Goal: Task Accomplishment & Management: Manage account settings

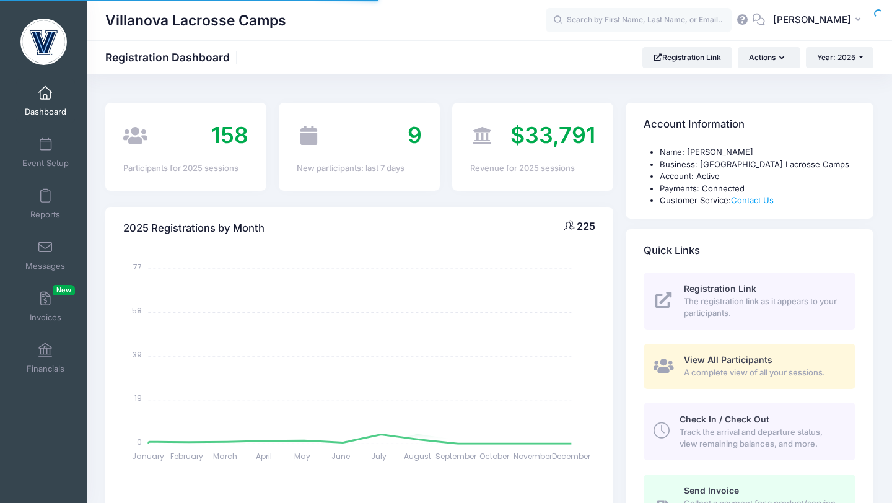
select select
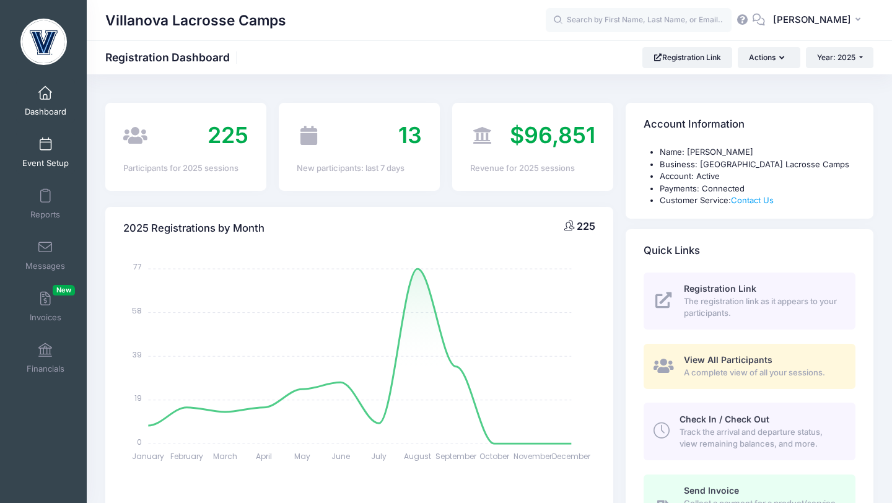
click at [45, 151] on span at bounding box center [45, 145] width 0 height 14
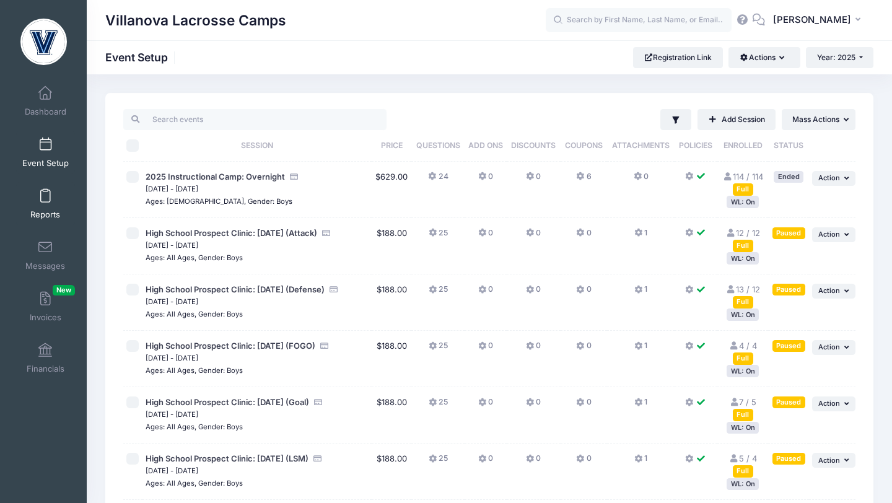
click at [45, 194] on span at bounding box center [45, 197] width 0 height 14
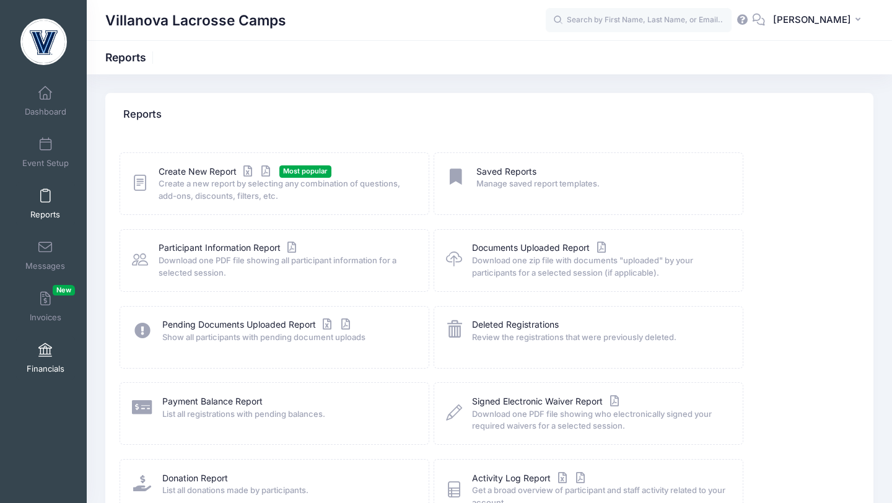
click at [45, 348] on span at bounding box center [45, 351] width 0 height 14
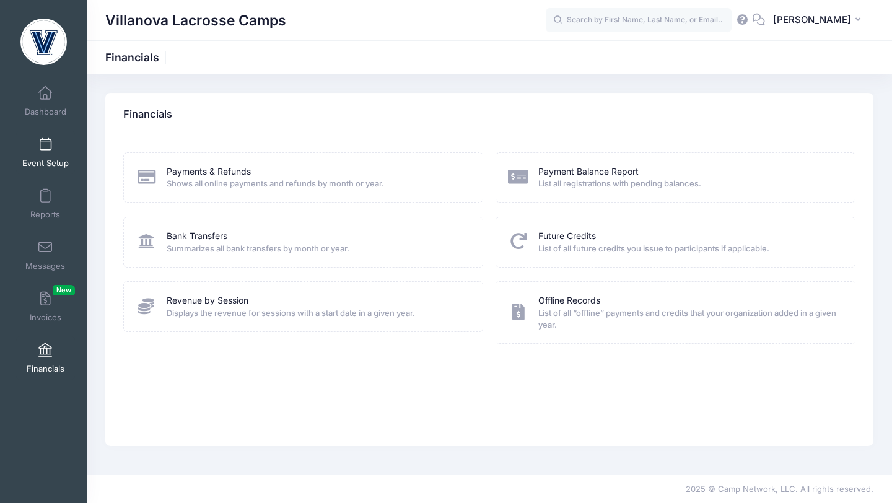
click at [45, 149] on span at bounding box center [45, 145] width 0 height 14
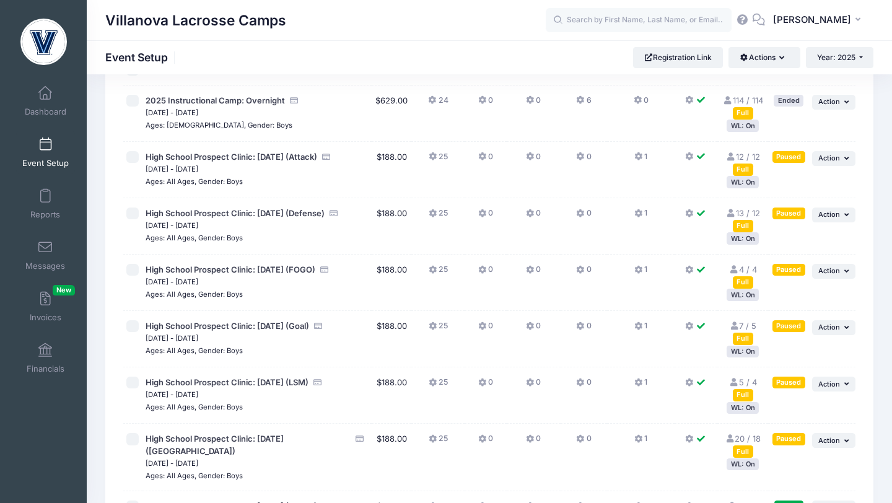
scroll to position [76, 0]
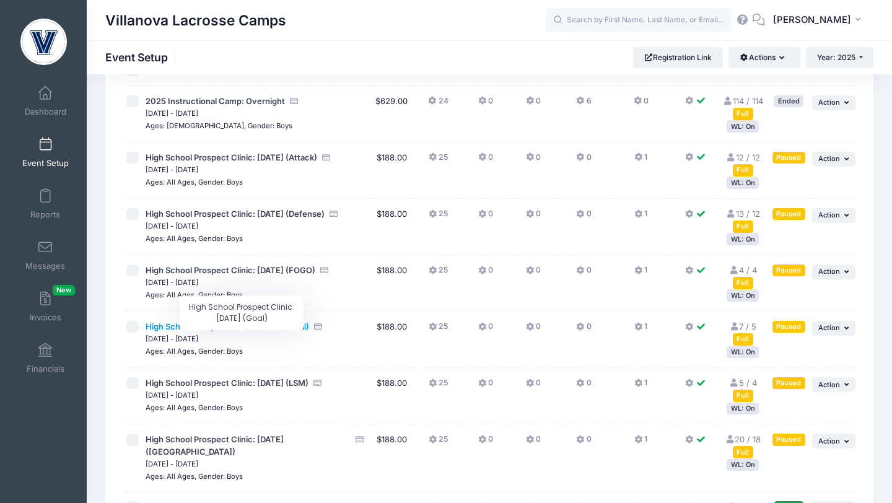
click at [285, 331] on span "High School Prospect Clinic: [DATE] (Goal)" at bounding box center [228, 326] width 164 height 10
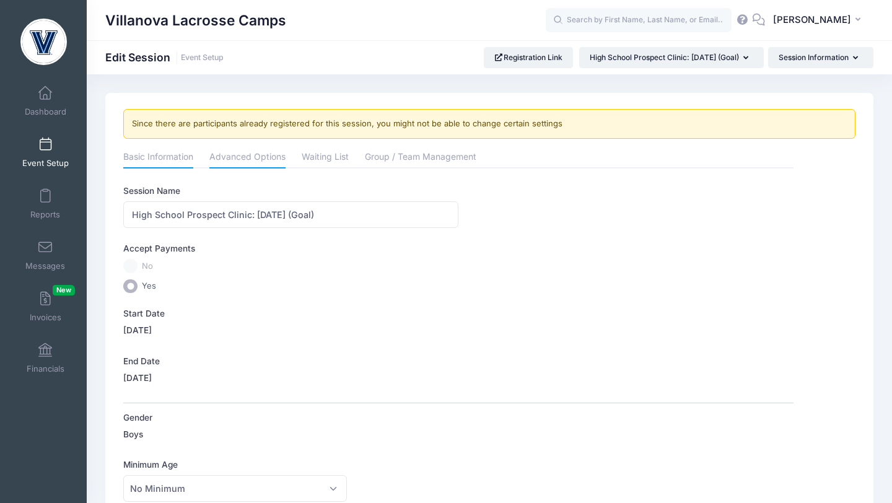
click at [266, 160] on link "Advanced Options" at bounding box center [247, 158] width 76 height 22
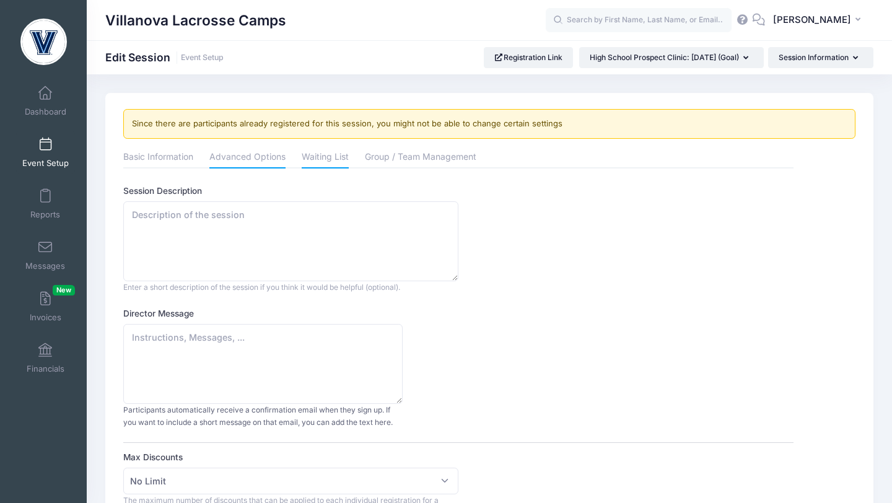
click at [320, 155] on link "Waiting List" at bounding box center [325, 158] width 47 height 22
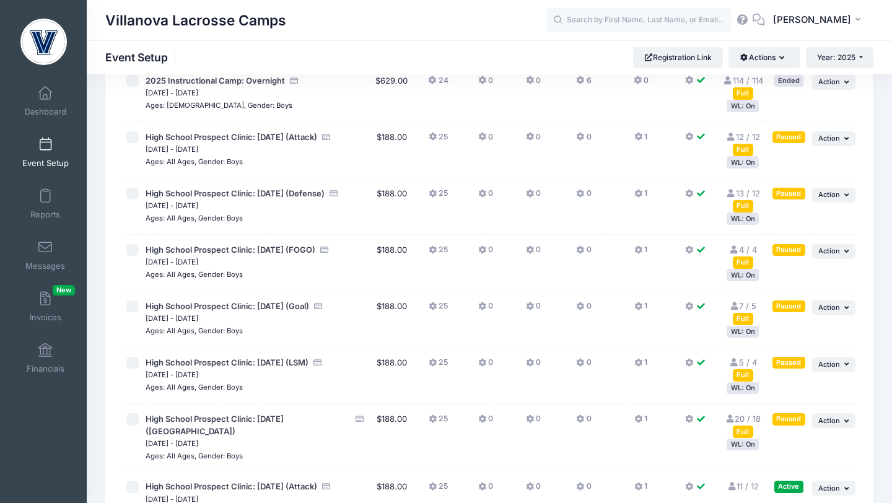
scroll to position [98, 0]
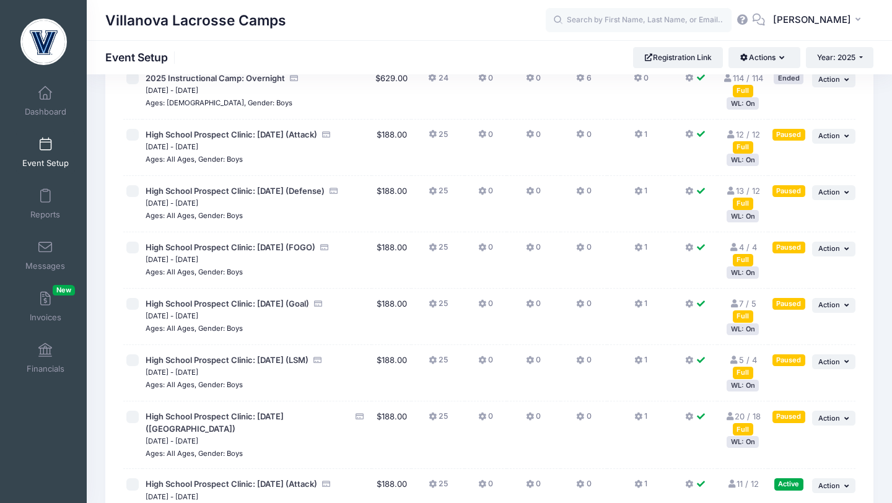
click at [746, 371] on link "5 / 4 Full" at bounding box center [742, 366] width 28 height 22
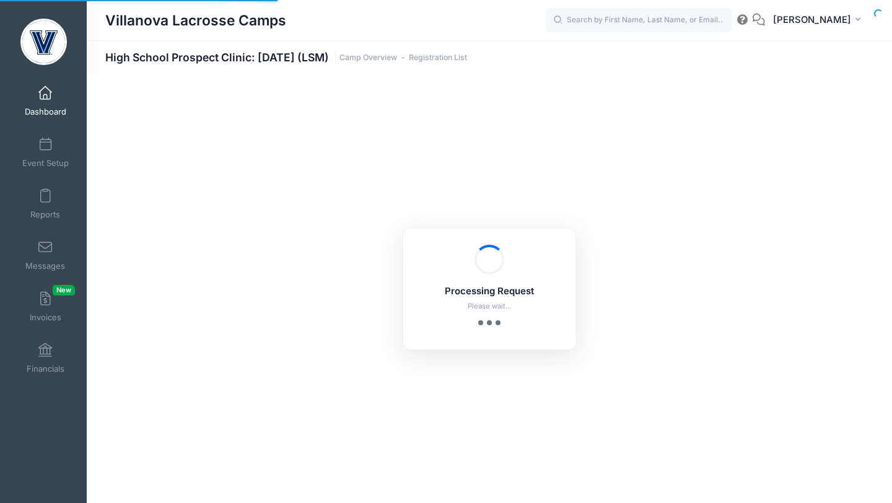
select select "10"
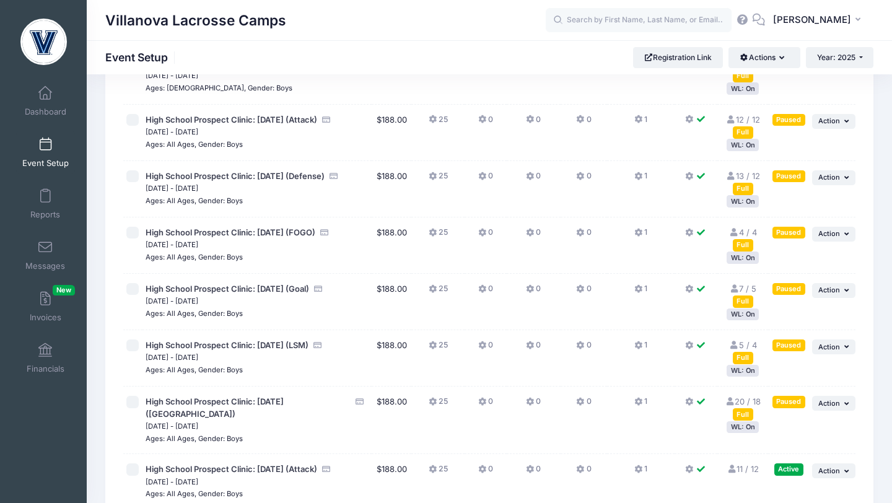
scroll to position [125, 0]
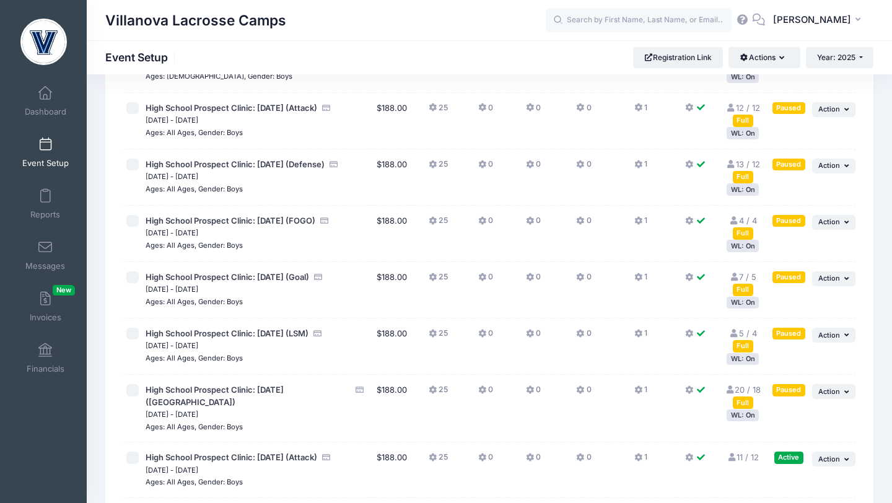
click at [750, 287] on link "7 / 5 Full" at bounding box center [742, 283] width 27 height 22
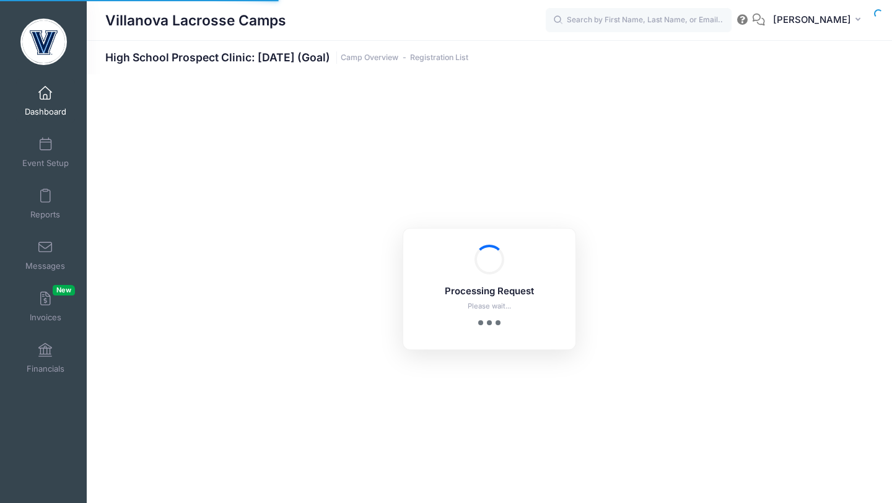
select select "10"
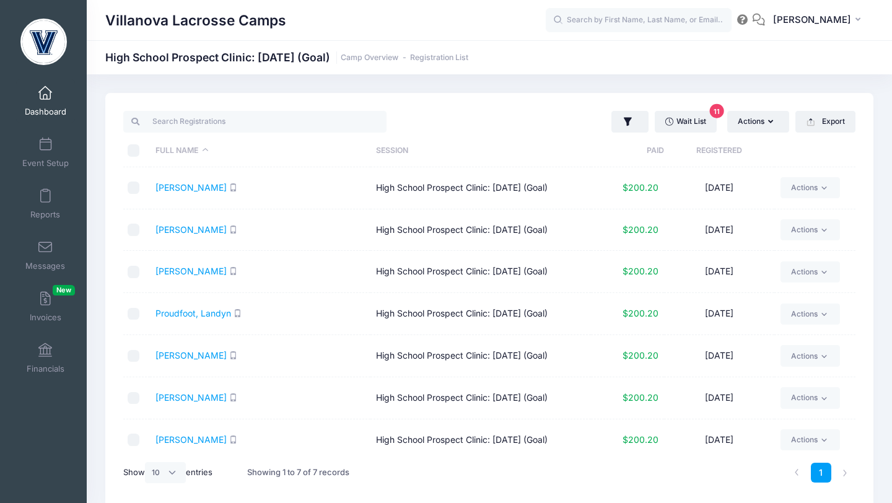
click at [133, 395] on input "checkbox" at bounding box center [134, 398] width 12 height 12
checkbox input "true"
click at [796, 398] on link "Actions" at bounding box center [810, 397] width 59 height 21
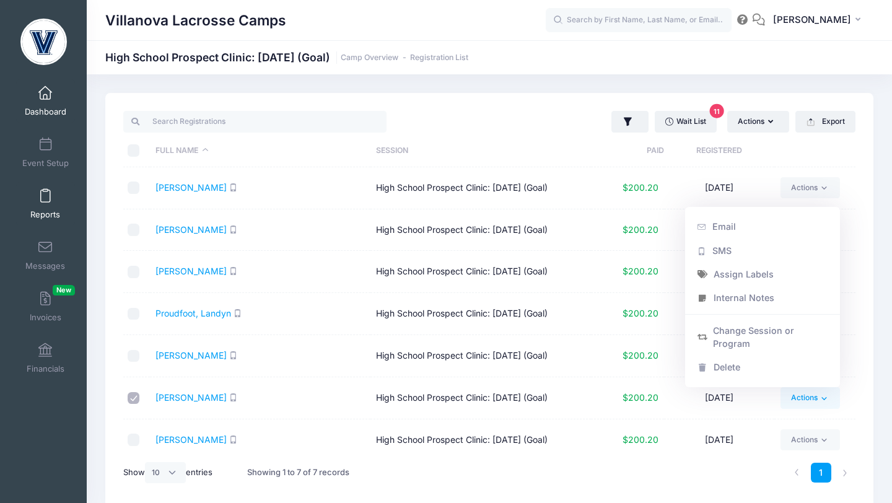
click at [45, 200] on span at bounding box center [45, 197] width 0 height 14
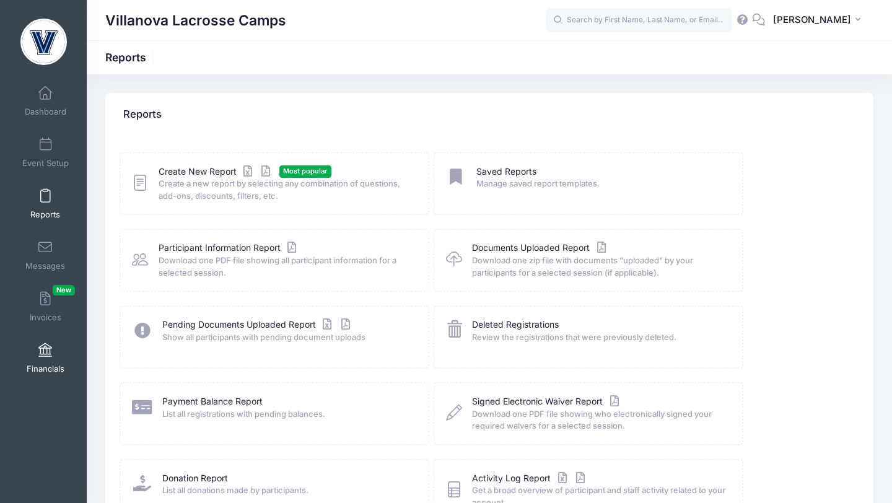
click at [45, 359] on link "Financials" at bounding box center [45, 357] width 59 height 43
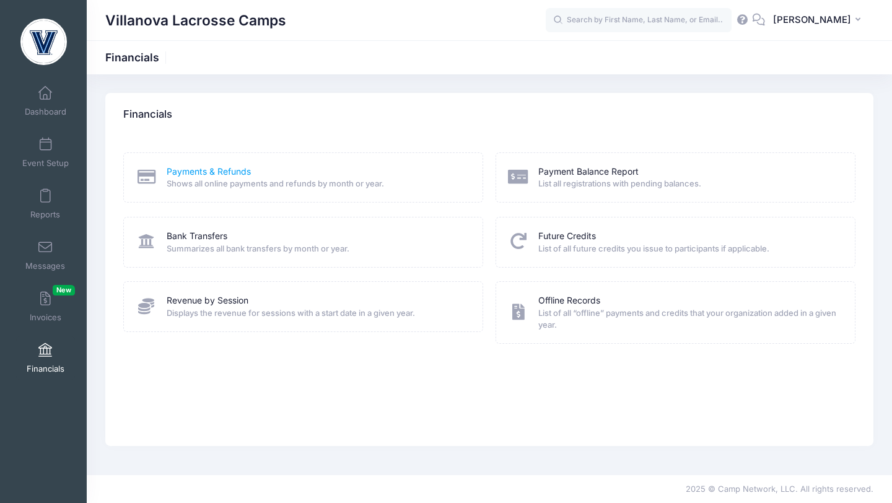
click at [222, 170] on link "Payments & Refunds" at bounding box center [209, 171] width 84 height 13
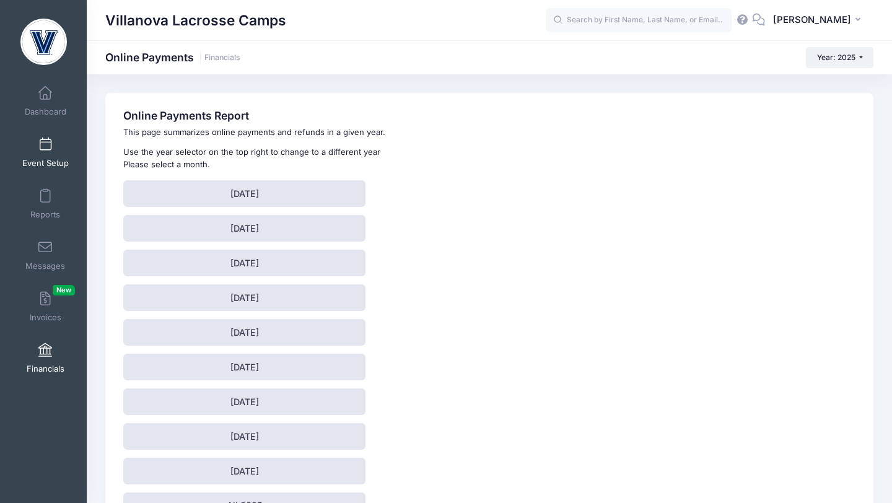
click at [45, 144] on span at bounding box center [45, 145] width 0 height 14
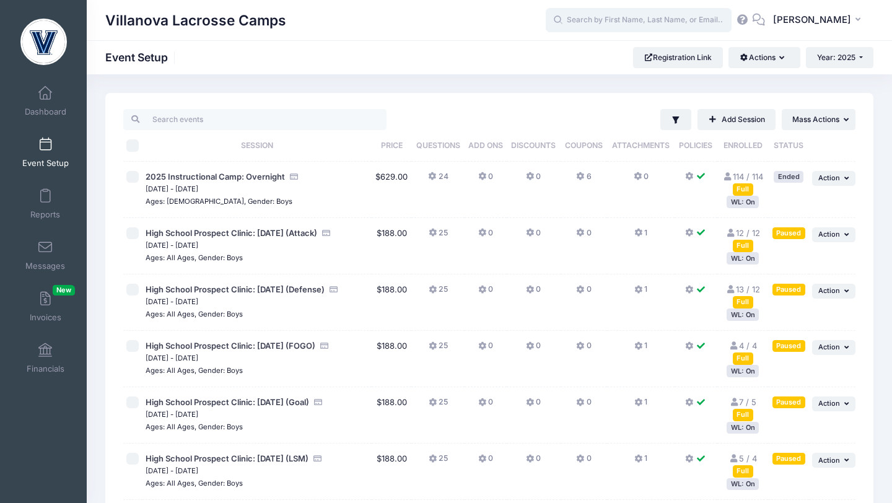
click at [597, 13] on input "text" at bounding box center [639, 20] width 186 height 25
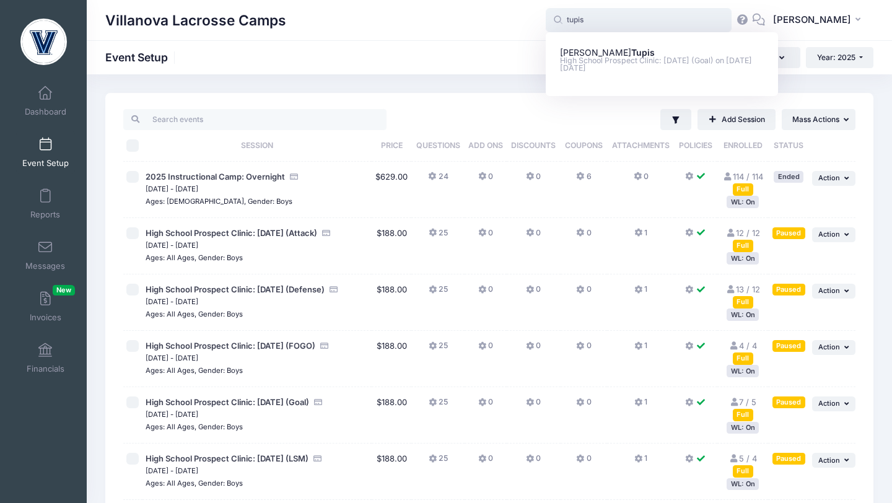
click at [602, 50] on p "Carter Tupis" at bounding box center [662, 52] width 204 height 13
type input "Carter Tupis (High School Prospect Clinic: September 21 (Goal), Sep-21, 2025)"
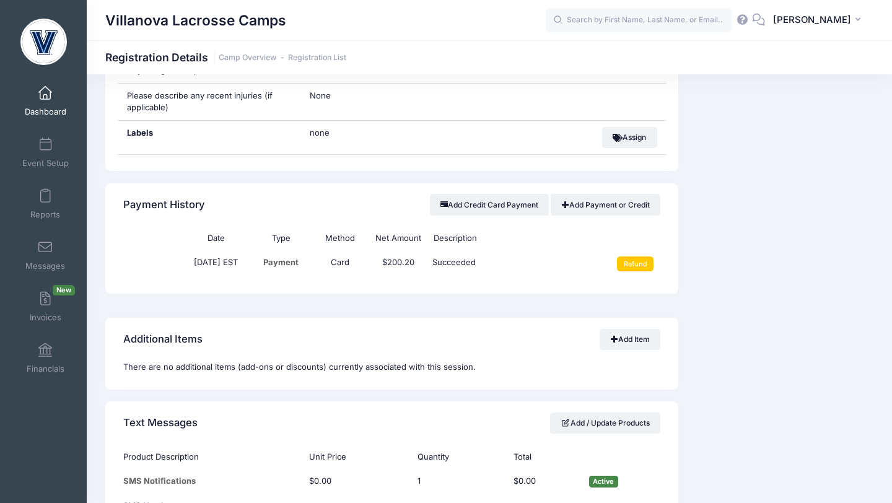
scroll to position [884, 0]
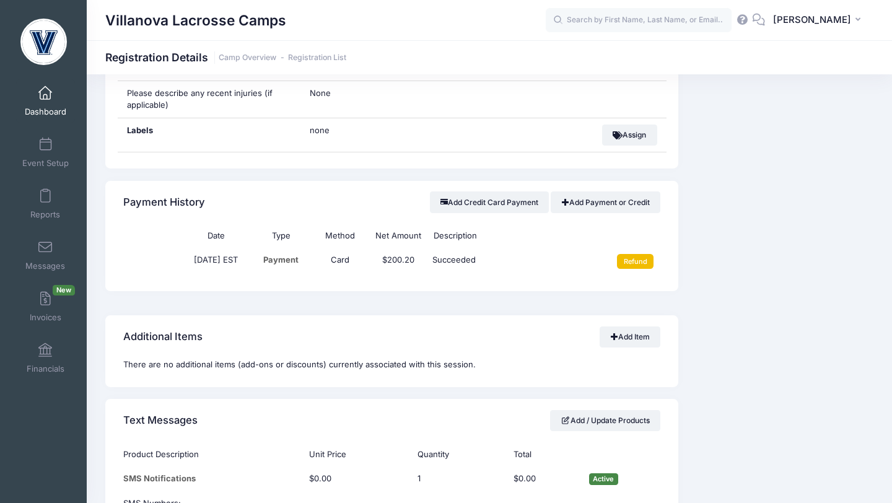
click at [635, 269] on input "Refund" at bounding box center [635, 261] width 37 height 15
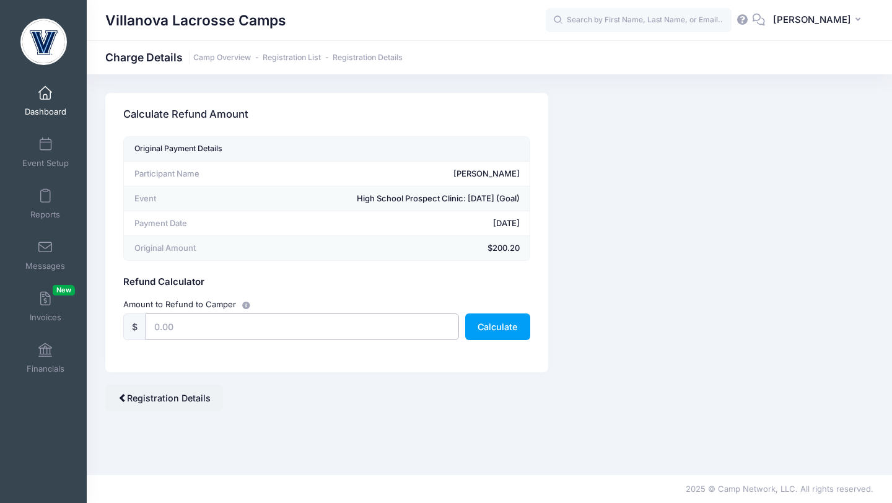
click at [366, 325] on input "text" at bounding box center [302, 326] width 313 height 27
type input "188.00"
click at [504, 323] on button "Calculate" at bounding box center [497, 326] width 65 height 27
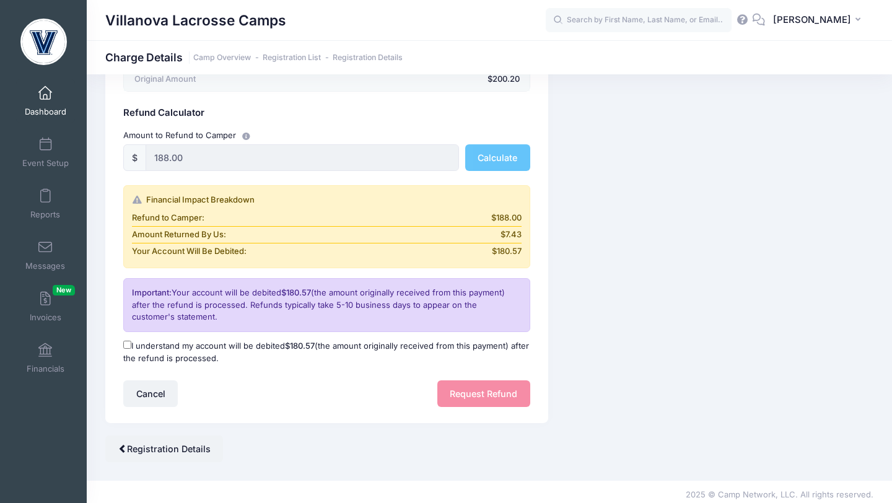
scroll to position [175, 0]
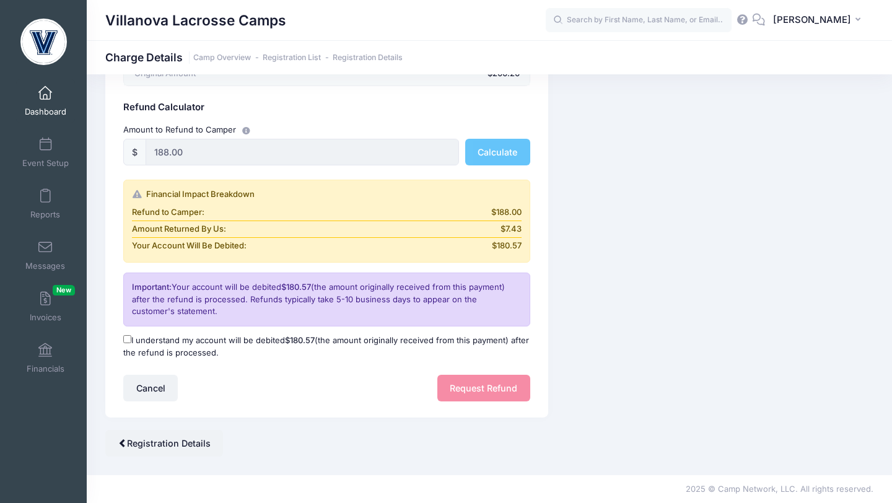
click at [130, 340] on input "I understand my account will be debited $180.57 (the amount originally received…" at bounding box center [127, 339] width 8 height 8
checkbox input "true"
click at [460, 388] on button "Request Refund" at bounding box center [483, 388] width 93 height 27
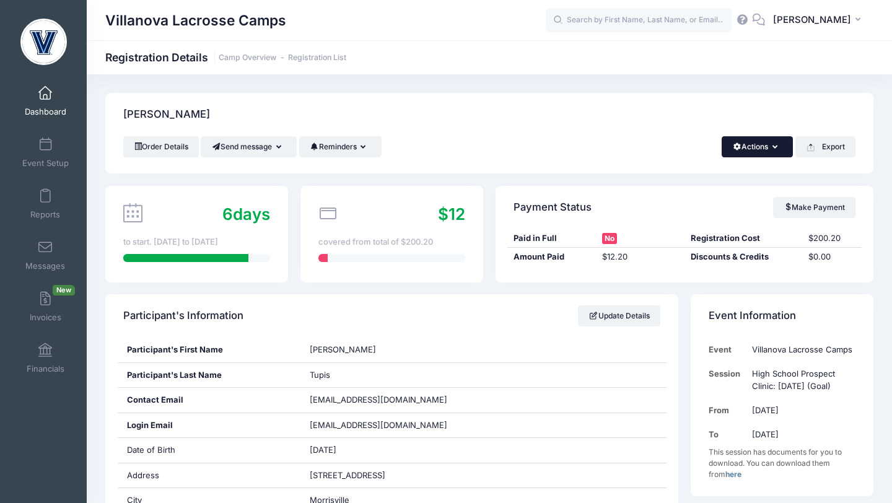
click at [779, 145] on button "Actions" at bounding box center [757, 146] width 71 height 21
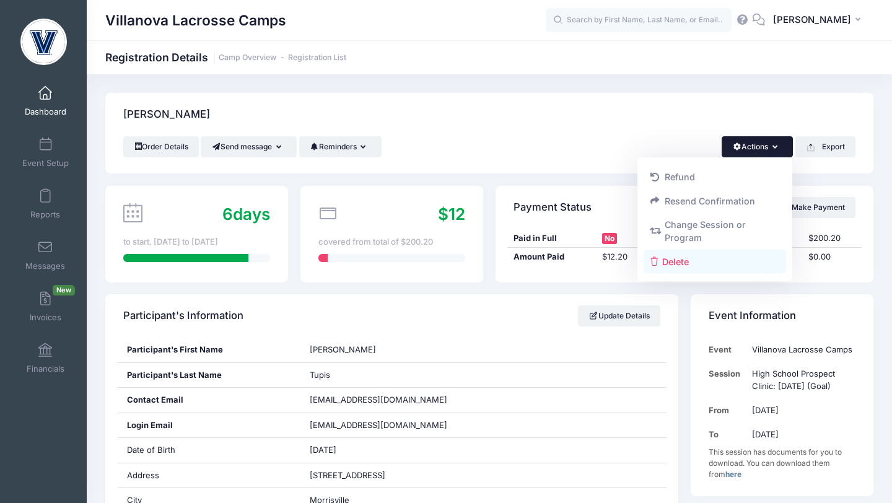
click at [676, 258] on link "Delete" at bounding box center [715, 262] width 143 height 24
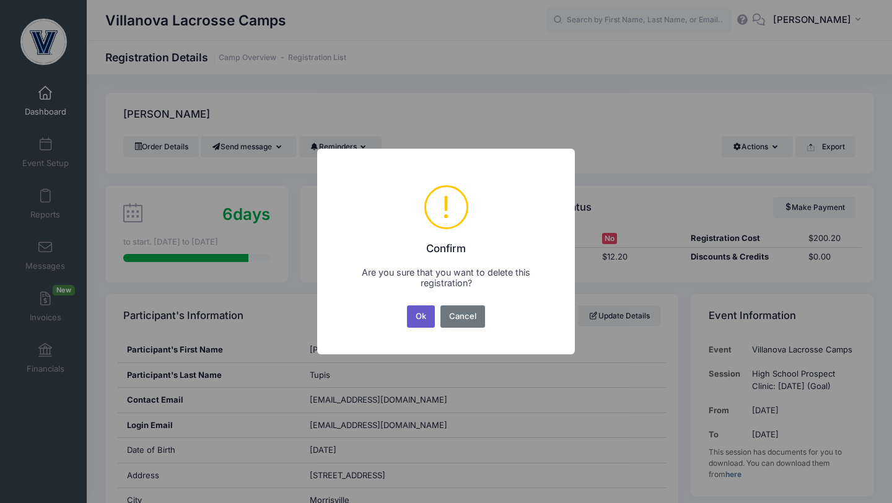
click at [421, 314] on button "Ok" at bounding box center [421, 316] width 28 height 22
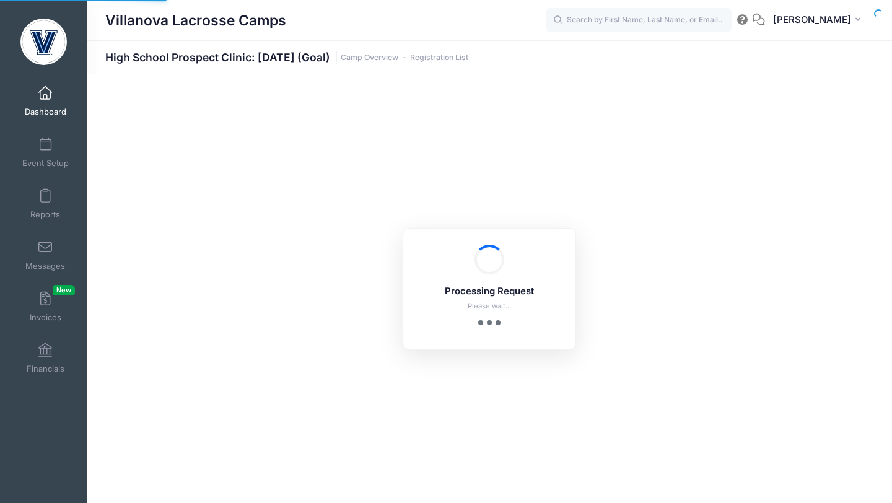
select select "10"
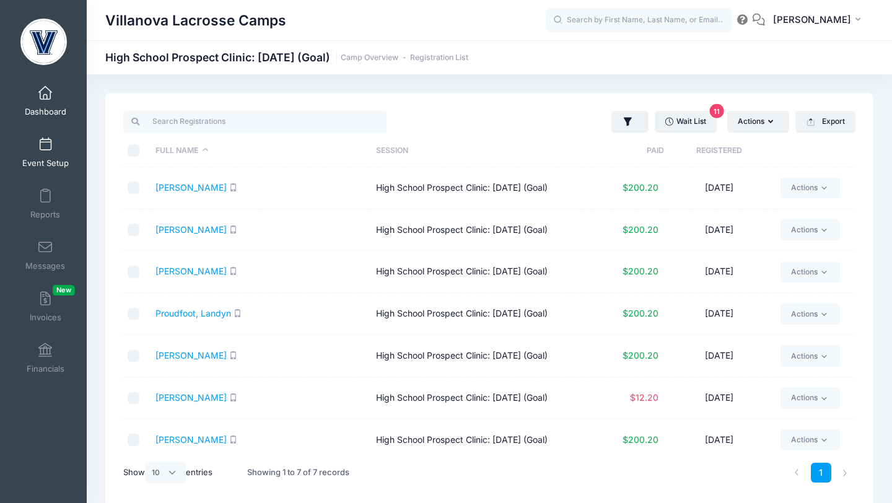
click at [45, 146] on span at bounding box center [45, 145] width 0 height 14
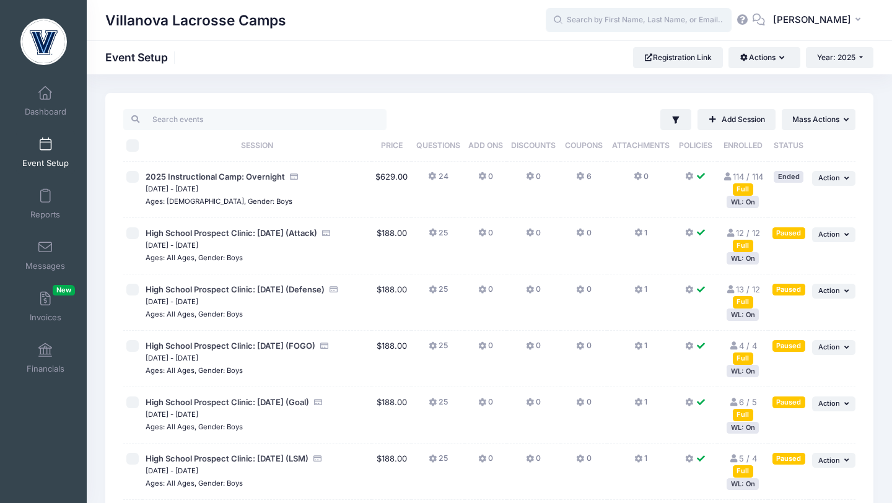
click at [629, 25] on input "text" at bounding box center [639, 20] width 186 height 25
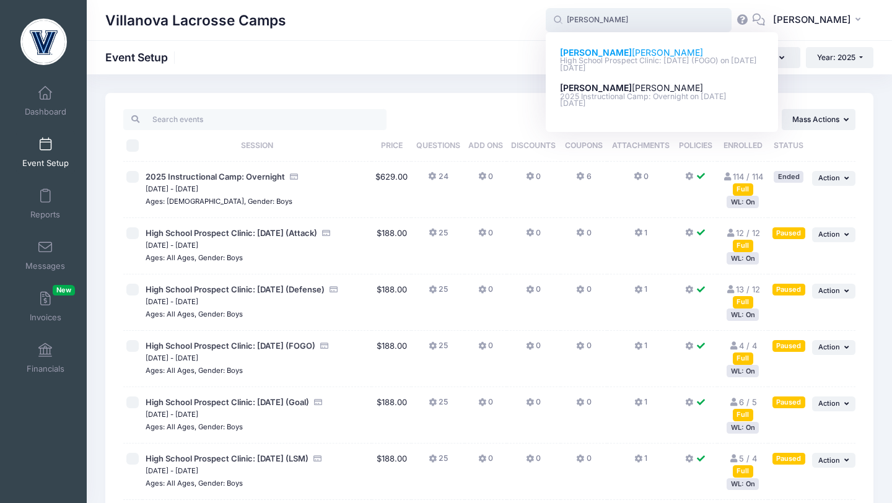
click at [621, 50] on p "Finn Willson" at bounding box center [662, 52] width 204 height 13
type input "Finn Willson (High School Prospect Clinic: October 19 (FOGO), Oct-19, 2025)"
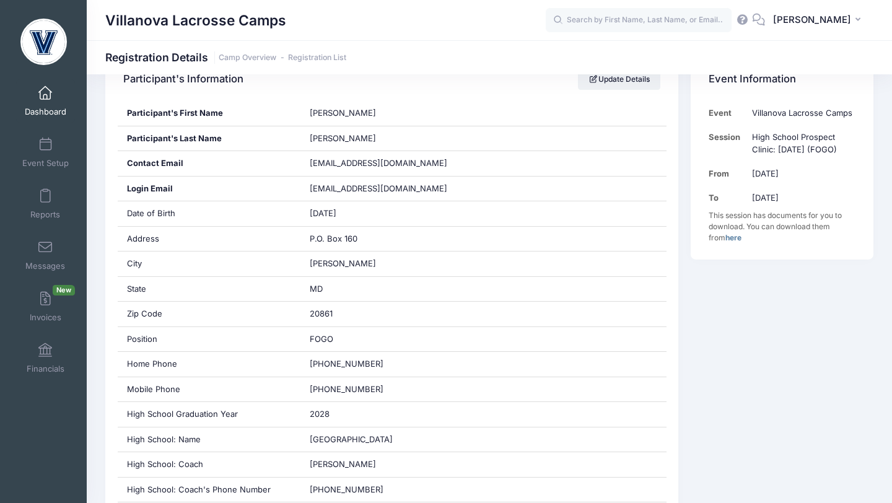
scroll to position [234, 0]
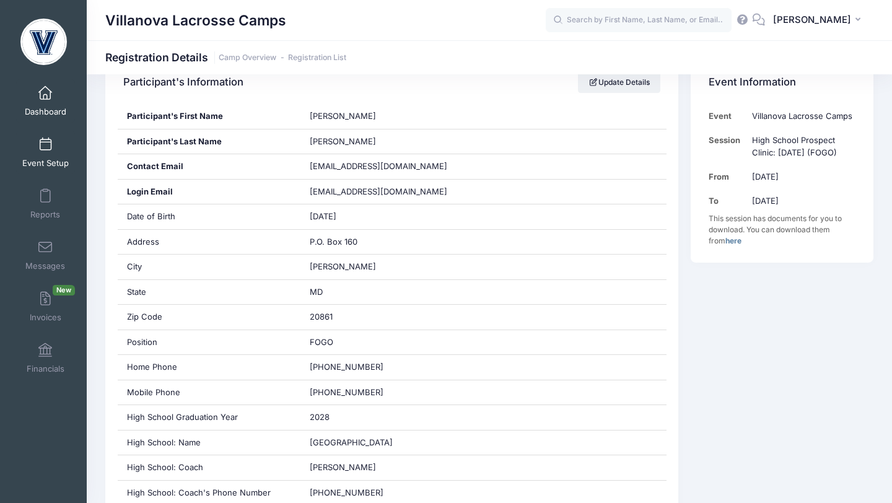
click at [45, 148] on span at bounding box center [45, 145] width 0 height 14
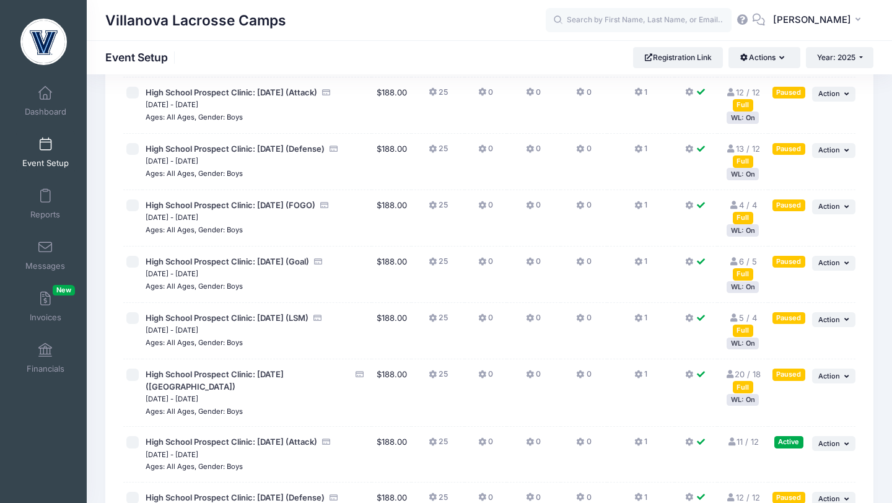
scroll to position [157, 0]
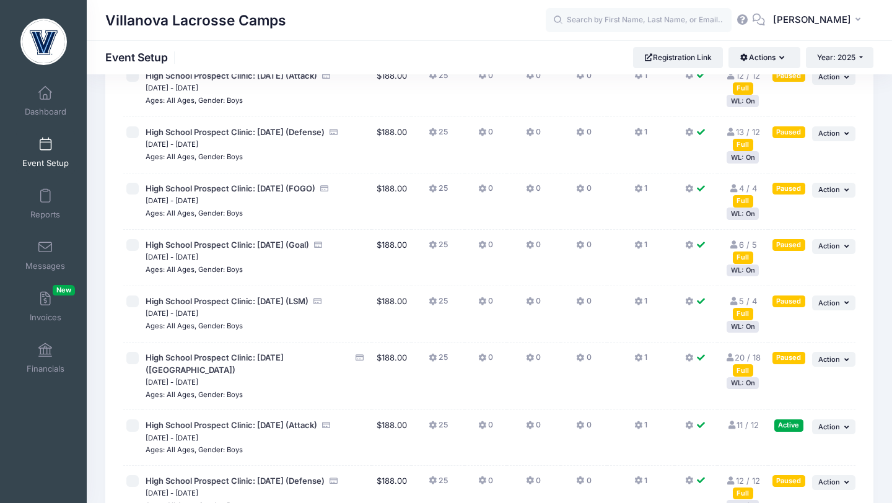
click at [49, 154] on link "Event Setup" at bounding box center [45, 152] width 59 height 43
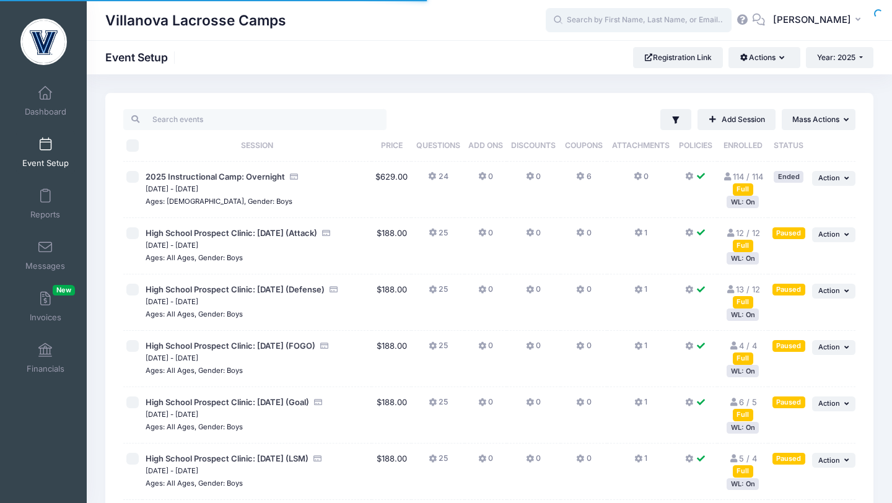
click at [618, 25] on input "text" at bounding box center [639, 20] width 186 height 25
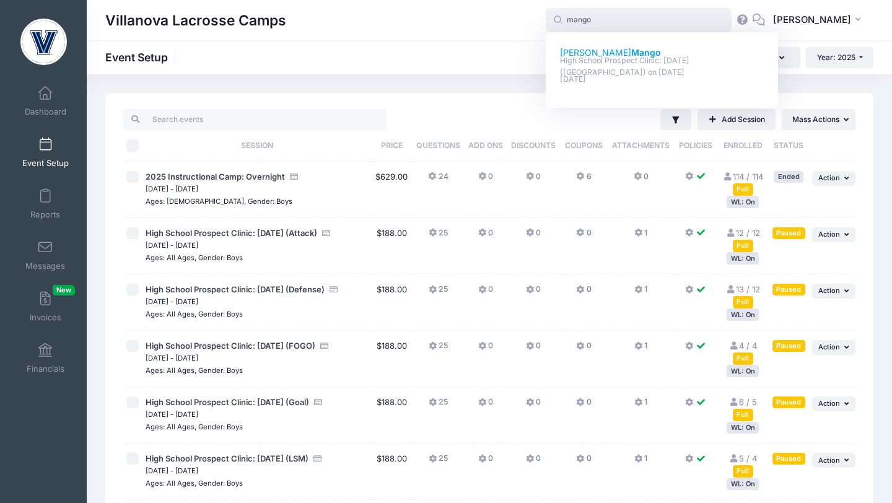
click at [631, 51] on strong "Mango" at bounding box center [646, 52] width 30 height 11
type input "[PERSON_NAME] (High School Prospect Clinic: [DATE] ([GEOGRAPHIC_DATA]), [DATE])"
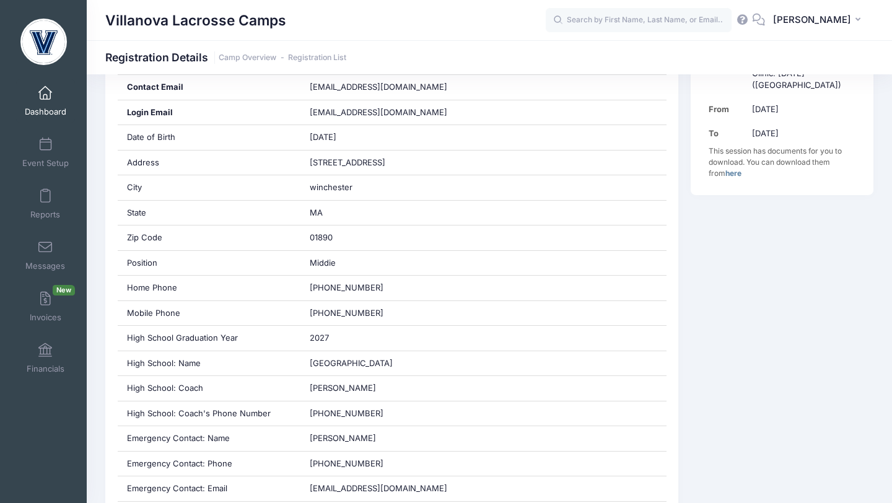
scroll to position [315, 0]
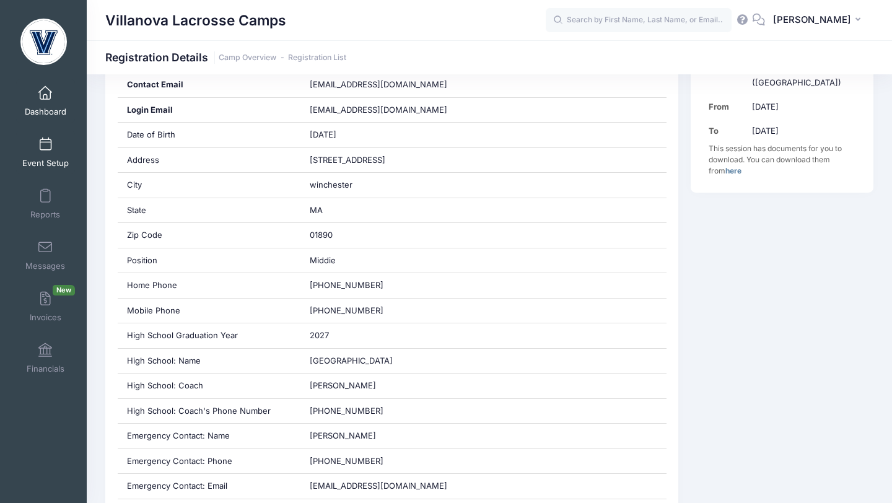
click at [45, 147] on span at bounding box center [45, 145] width 0 height 14
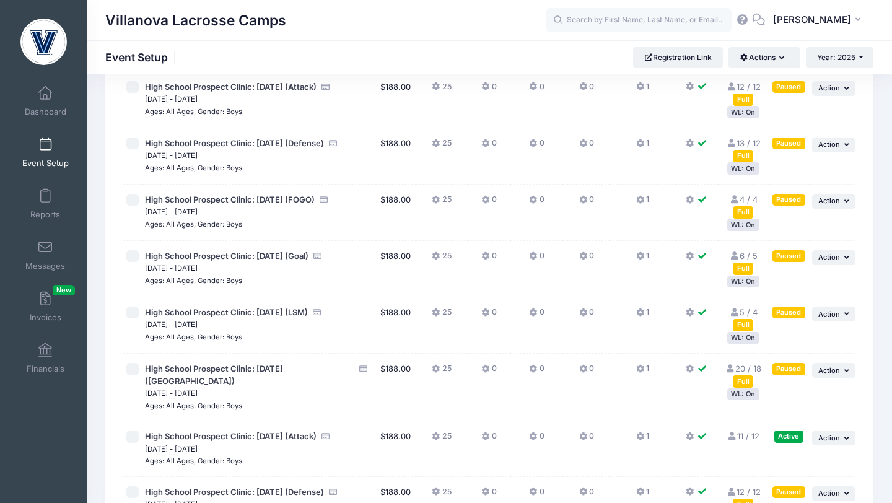
scroll to position [162, 0]
